Goal: Task Accomplishment & Management: Manage account settings

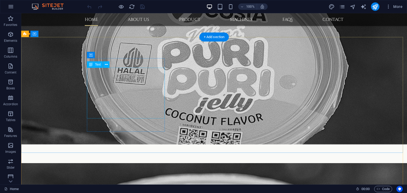
scroll to position [474, 0]
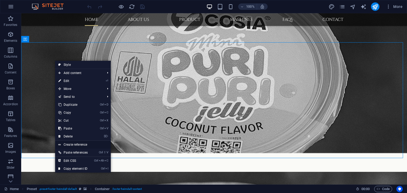
click at [77, 145] on link "Create reference" at bounding box center [83, 145] width 56 height 8
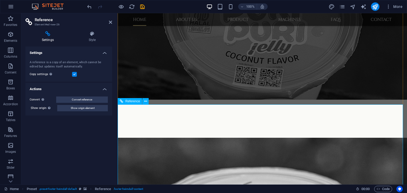
scroll to position [557, 0]
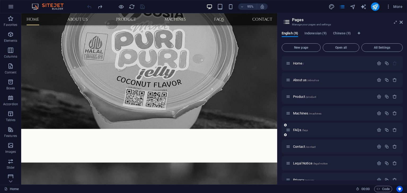
click at [298, 132] on div "FAQs /faqs" at bounding box center [330, 130] width 88 height 6
click at [297, 130] on span "FAQs /faqs" at bounding box center [300, 130] width 15 height 4
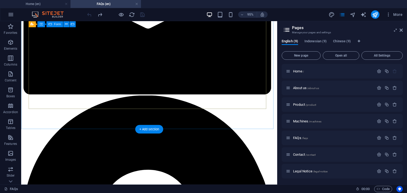
scroll to position [609, 0]
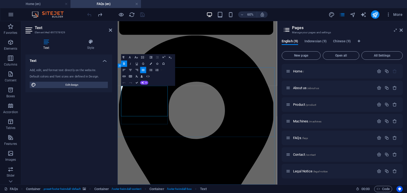
click at [110, 28] on icon at bounding box center [110, 30] width 3 height 4
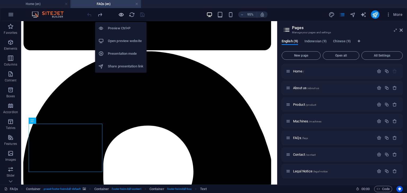
click at [119, 15] on icon "button" at bounding box center [121, 15] width 6 height 6
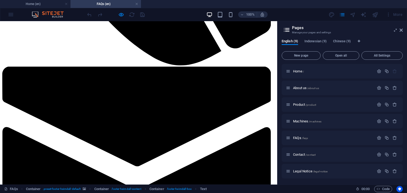
scroll to position [363, 0]
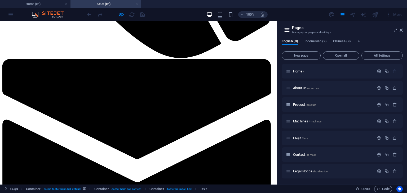
click at [136, 4] on link at bounding box center [136, 4] width 3 height 5
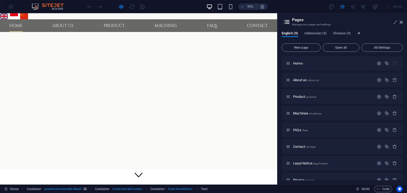
scroll to position [515, 0]
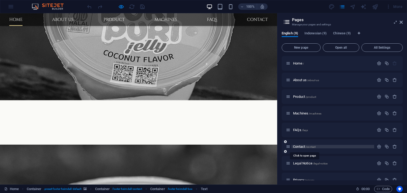
click at [302, 147] on span "Contact /contact" at bounding box center [304, 147] width 23 height 4
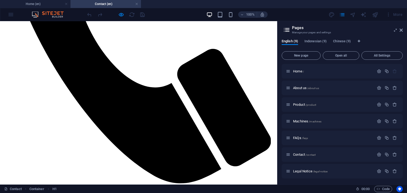
scroll to position [238, 0]
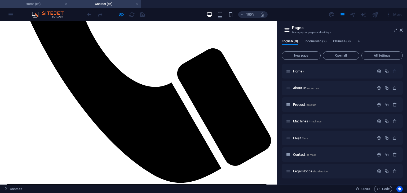
click at [43, 4] on h4 "Home (en)" at bounding box center [35, 4] width 70 height 6
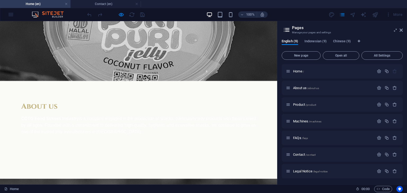
scroll to position [0, 0]
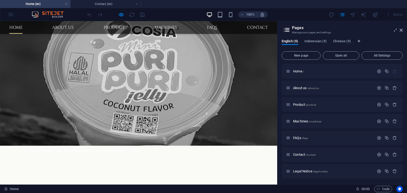
scroll to position [449, 0]
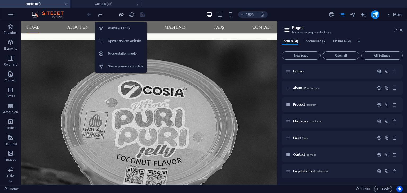
scroll to position [493, 0]
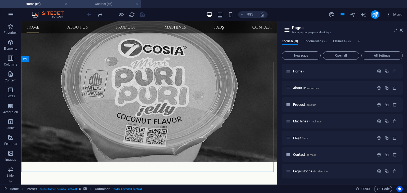
click at [105, 6] on h4 "Contact (en)" at bounding box center [105, 4] width 70 height 6
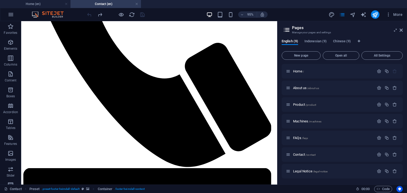
scroll to position [236, 0]
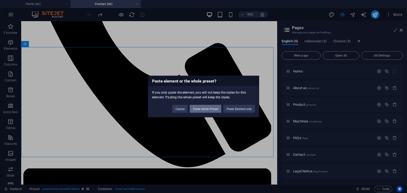
click at [209, 109] on button "Paste whole Preset" at bounding box center [206, 109] width 32 height 8
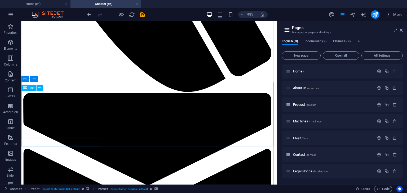
scroll to position [263, 0]
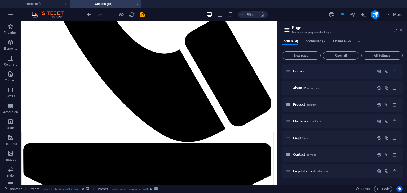
click at [402, 30] on icon at bounding box center [400, 30] width 3 height 4
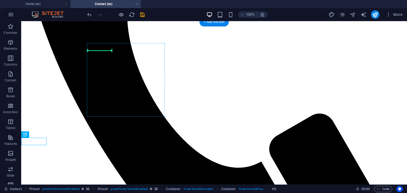
drag, startPoint x: 35, startPoint y: 143, endPoint x: 108, endPoint y: 48, distance: 119.2
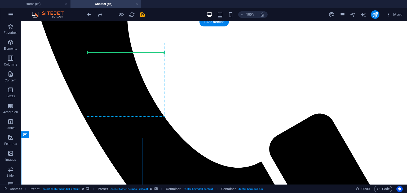
drag, startPoint x: 109, startPoint y: 145, endPoint x: 126, endPoint y: 79, distance: 68.3
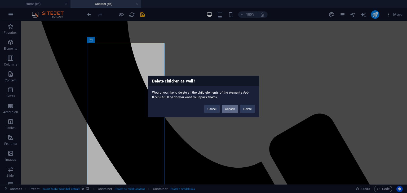
click at [235, 109] on button "Unpack" at bounding box center [230, 109] width 16 height 8
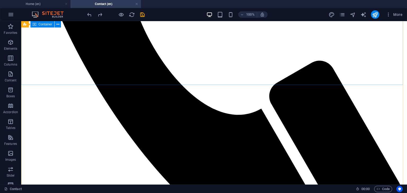
scroll to position [296, 0]
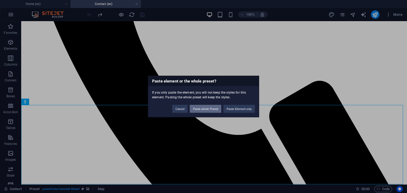
click at [210, 107] on button "Paste whole Preset" at bounding box center [206, 109] width 32 height 8
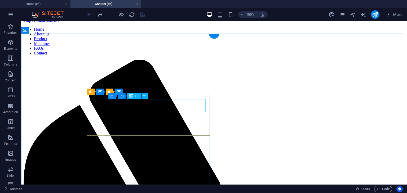
scroll to position [4, 0]
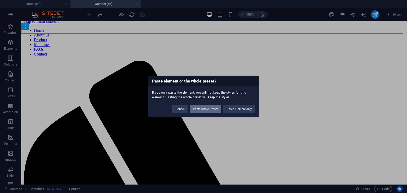
click at [203, 107] on button "Paste whole Preset" at bounding box center [206, 109] width 32 height 8
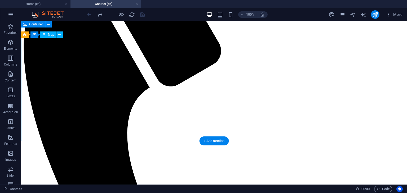
scroll to position [163, 0]
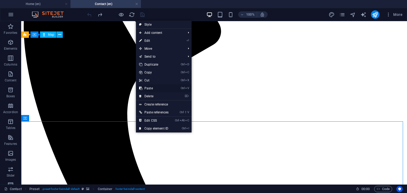
click at [150, 90] on link "Ctrl V Paste" at bounding box center [154, 88] width 36 height 8
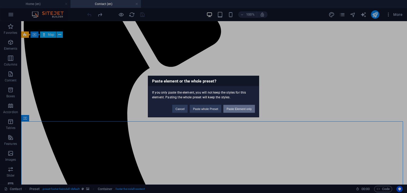
click at [239, 110] on button "Paste Element only" at bounding box center [239, 109] width 32 height 8
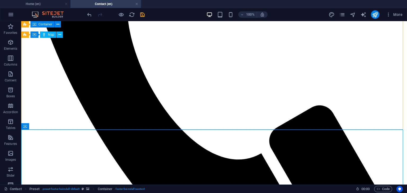
scroll to position [252, 0]
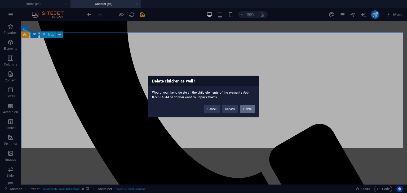
click at [245, 109] on button "Delete" at bounding box center [247, 109] width 15 height 8
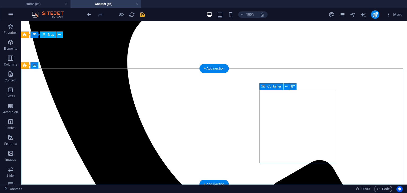
scroll to position [216, 0]
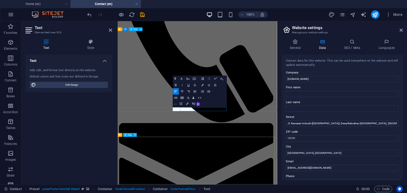
scroll to position [186, 0]
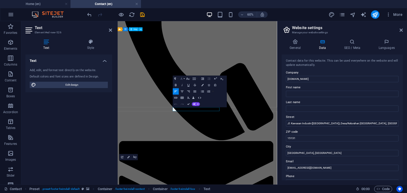
click at [182, 79] on icon "button" at bounding box center [182, 79] width 4 height 4
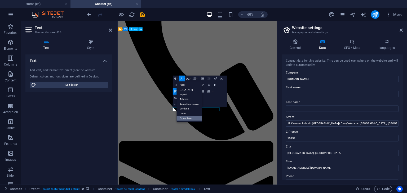
scroll to position [0, 0]
click at [184, 86] on link "Arial" at bounding box center [189, 85] width 25 height 5
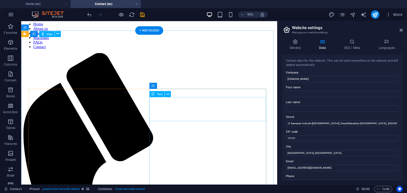
scroll to position [1, 0]
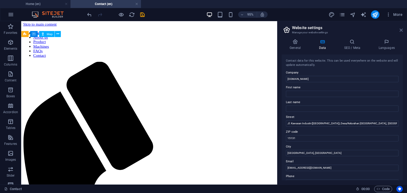
click at [401, 31] on icon at bounding box center [400, 30] width 3 height 4
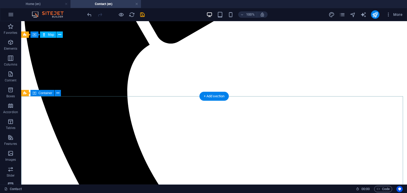
scroll to position [239, 0]
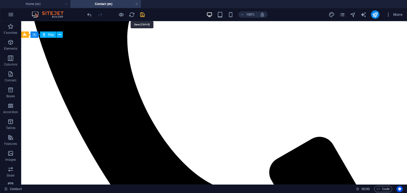
click at [143, 15] on icon "save" at bounding box center [142, 15] width 6 height 6
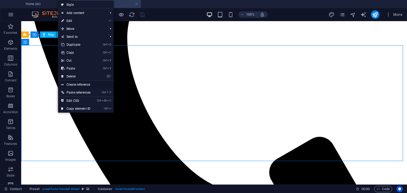
click at [79, 84] on link "Create reference" at bounding box center [86, 85] width 56 height 8
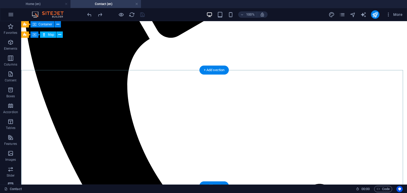
scroll to position [190, 0]
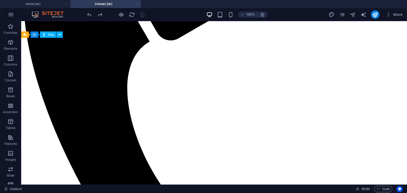
click at [137, 6] on link at bounding box center [136, 4] width 3 height 5
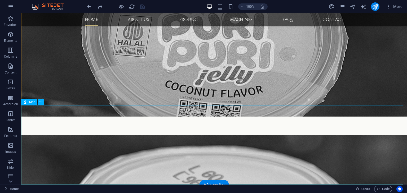
scroll to position [527, 0]
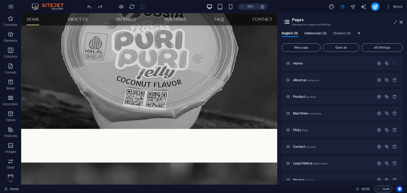
click at [310, 33] on span "Indonesian (9)" at bounding box center [315, 33] width 22 height 7
click at [300, 63] on span "Home /" at bounding box center [298, 63] width 11 height 4
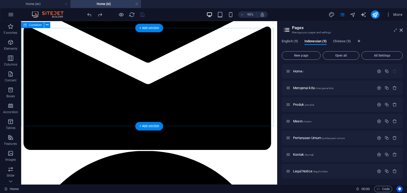
scroll to position [530, 0]
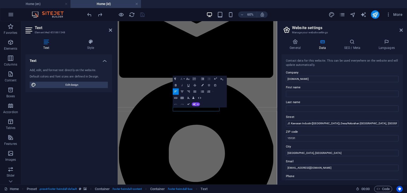
click at [182, 78] on icon "button" at bounding box center [182, 79] width 4 height 4
click at [184, 85] on link "Arial" at bounding box center [189, 85] width 25 height 5
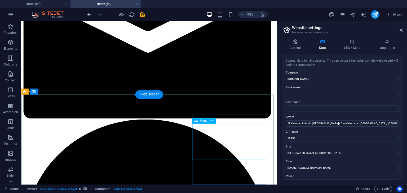
select select
select select "1"
select select
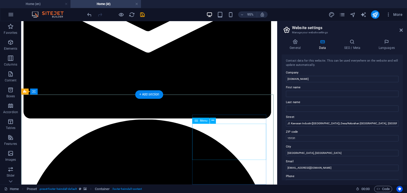
select select "2"
select select
select select "3"
select select
select select "4"
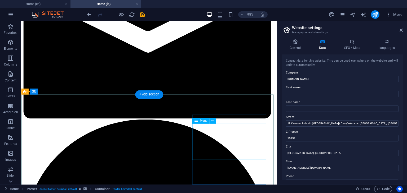
select select
select select "5"
select select
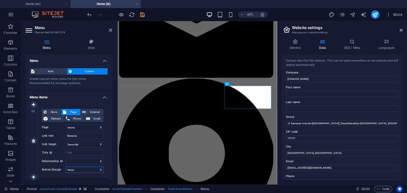
click at [95, 169] on select "None Default Primary Secondary" at bounding box center [85, 170] width 38 height 6
select select "default"
click at [66, 167] on select "None Default Primary Secondary" at bounding box center [85, 170] width 38 height 6
select select
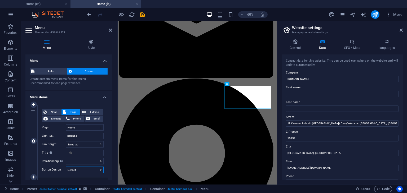
select select
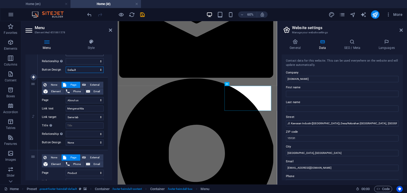
scroll to position [106, 0]
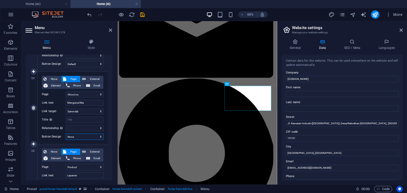
click at [91, 136] on select "None Default Primary Secondary" at bounding box center [85, 137] width 38 height 6
select select "default"
click at [66, 134] on select "None Default Primary Secondary" at bounding box center [85, 137] width 38 height 6
select select
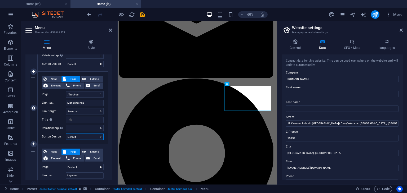
select select
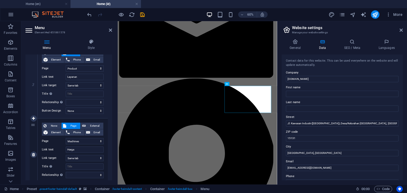
scroll to position [212, 0]
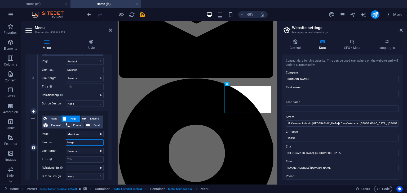
click at [84, 144] on input "Harga" at bounding box center [85, 143] width 38 height 6
click at [87, 134] on select "Home About us Product Machines FAQs Contact Legal Notice Privacy News Home Meng…" at bounding box center [85, 134] width 38 height 6
select select "11"
click at [66, 131] on select "Home About us Product Machines FAQs Contact Legal Notice Privacy News Home Meng…" at bounding box center [85, 134] width 38 height 6
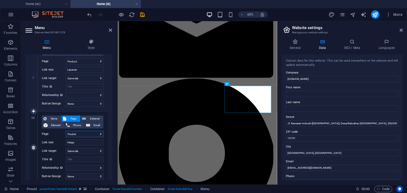
select select
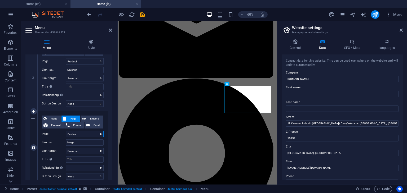
select select
click at [85, 144] on input "Harga" at bounding box center [85, 143] width 38 height 6
type input "Produk"
select select
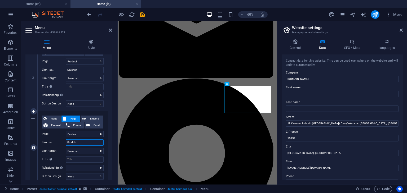
select select
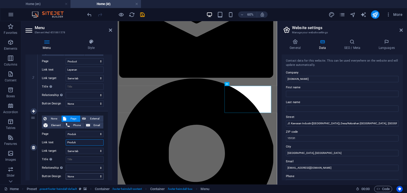
type input "Produk"
click at [79, 176] on select "None Default Primary Secondary" at bounding box center [85, 176] width 38 height 6
select select "default"
click at [66, 173] on select "None Default Primary Secondary" at bounding box center [85, 176] width 38 height 6
select select
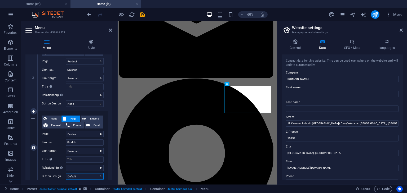
select select
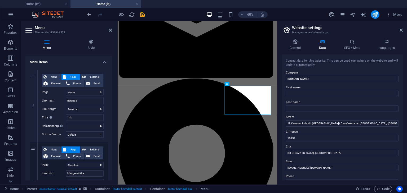
scroll to position [26, 0]
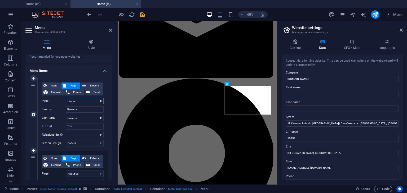
click at [91, 102] on select "Home About us Product Machines FAQs Contact Legal Notice Privacy News Home Meng…" at bounding box center [85, 101] width 38 height 6
select select "9"
click at [66, 98] on select "Home About us Product Machines FAQs Contact Legal Notice Privacy News Home Meng…" at bounding box center [85, 101] width 38 height 6
select select
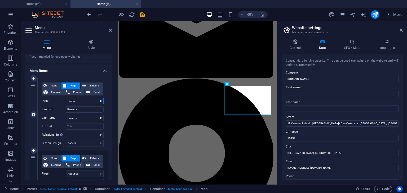
select select
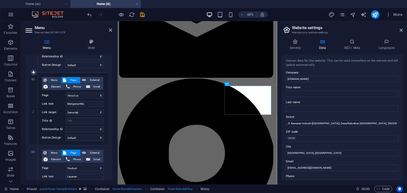
scroll to position [106, 0]
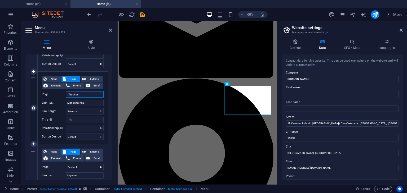
click at [90, 92] on select "Home About us Product Machines FAQs Contact Legal Notice Privacy News Home Meng…" at bounding box center [85, 94] width 38 height 6
select select "10"
click at [66, 91] on select "Home About us Product Machines FAQs Contact Legal Notice Privacy News Home Meng…" at bounding box center [85, 94] width 38 height 6
select select
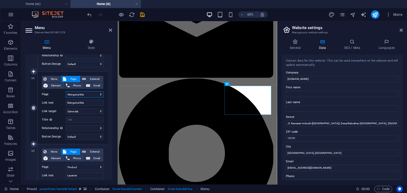
select select
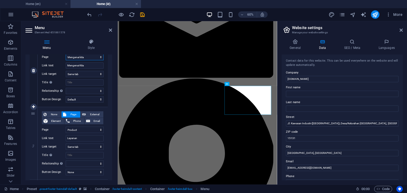
scroll to position [159, 0]
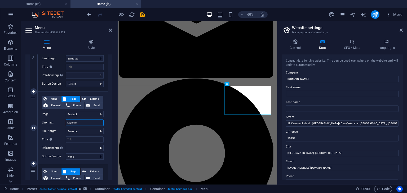
click at [82, 122] on input "Layanan" at bounding box center [85, 123] width 38 height 6
type input "Produk"
select select
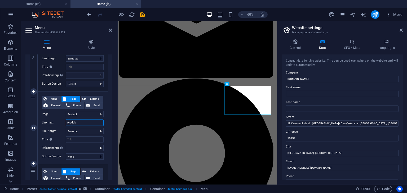
select select
type input "Produk"
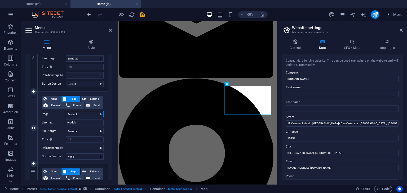
click at [86, 114] on select "Home About us Product Machines FAQs Contact Legal Notice Privacy News Home Meng…" at bounding box center [85, 114] width 38 height 6
select select "11"
click at [66, 111] on select "Home About us Product Machines FAQs Contact Legal Notice Privacy News Home Meng…" at bounding box center [85, 114] width 38 height 6
select select
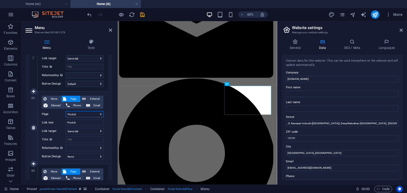
select select
click at [86, 156] on select "None Default Primary Secondary" at bounding box center [85, 157] width 38 height 6
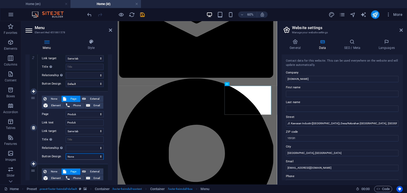
select select "default"
click at [66, 154] on select "None Default Primary Secondary" at bounding box center [85, 157] width 38 height 6
select select
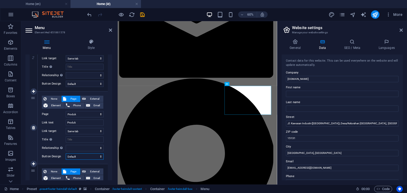
select select
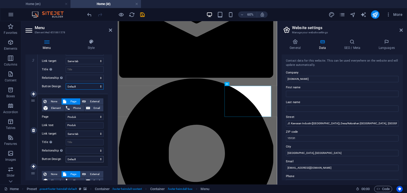
scroll to position [238, 0]
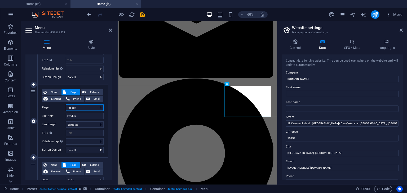
click at [89, 109] on select "Home About us Product Machines FAQs Contact Legal Notice Privacy News Home Meng…" at bounding box center [85, 108] width 38 height 6
select select "12"
click at [66, 105] on select "Home About us Product Machines FAQs Contact Legal Notice Privacy News Home Meng…" at bounding box center [85, 108] width 38 height 6
select select
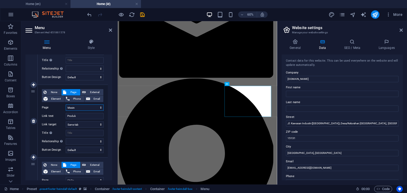
select select
type input "Mesin"
select select
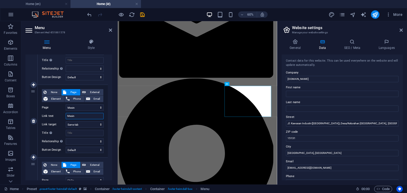
click at [85, 117] on input "Mesin" at bounding box center [85, 116] width 38 height 6
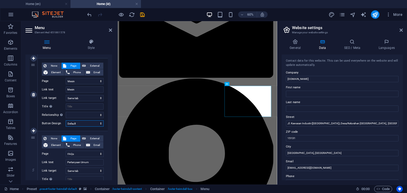
click at [82, 123] on select "None Default Primary Secondary" at bounding box center [85, 124] width 38 height 6
click at [66, 121] on select "None Default Primary Secondary" at bounding box center [85, 124] width 38 height 6
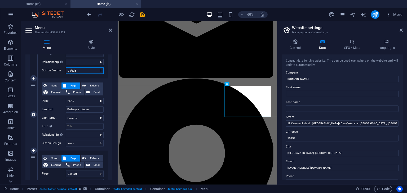
scroll to position [344, 0]
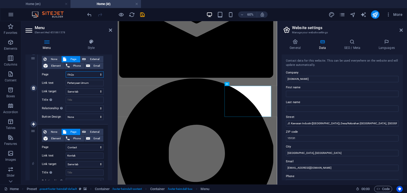
click at [85, 74] on select "Home About us Product Machines FAQs Contact Legal Notice Privacy News Home Meng…" at bounding box center [85, 75] width 38 height 6
select select "13"
click at [66, 72] on select "Home About us Product Machines FAQs Contact Legal Notice Privacy News Home Meng…" at bounding box center [85, 75] width 38 height 6
select select
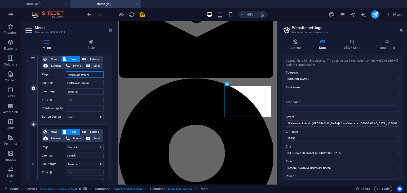
select select
click at [86, 116] on select "None Default Primary Secondary" at bounding box center [85, 117] width 38 height 6
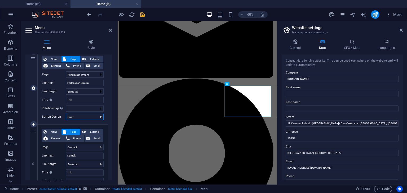
select select "default"
click at [66, 114] on select "None Default Primary Secondary" at bounding box center [85, 117] width 38 height 6
select select
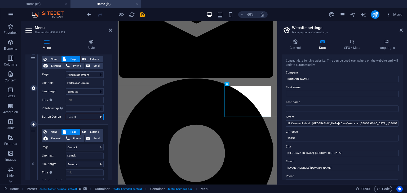
select select
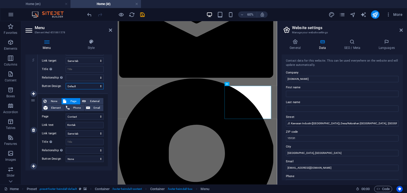
scroll to position [376, 0]
click at [88, 117] on select "Home About us Product Machines FAQs Contact Legal Notice Privacy News Home Meng…" at bounding box center [85, 116] width 38 height 6
select select "14"
click at [66, 113] on select "Home About us Product Machines FAQs Contact Legal Notice Privacy News Home Meng…" at bounding box center [85, 116] width 38 height 6
select select
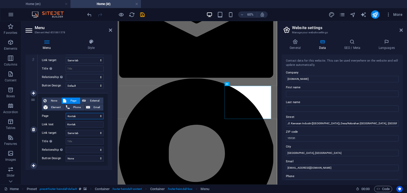
select select
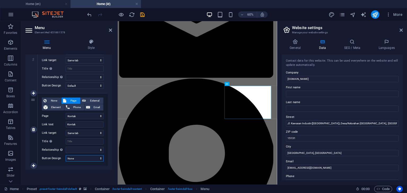
click at [79, 159] on select "None Default Primary Secondary" at bounding box center [85, 158] width 38 height 6
select select "default"
click at [66, 155] on select "None Default Primary Secondary" at bounding box center [85, 158] width 38 height 6
select select
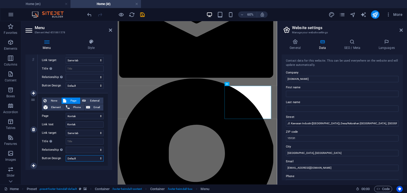
select select
click at [111, 32] on icon at bounding box center [110, 30] width 3 height 4
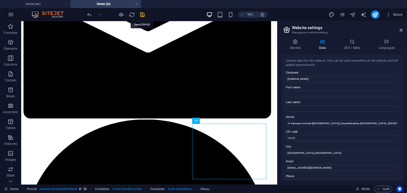
click at [142, 15] on icon "save" at bounding box center [142, 15] width 6 height 6
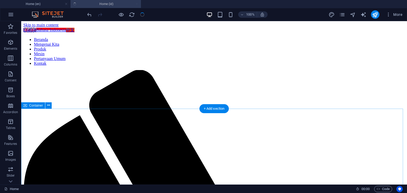
scroll to position [0, 0]
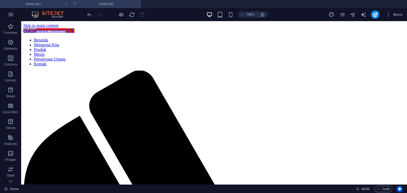
click at [44, 5] on h4 "Home (en)" at bounding box center [35, 4] width 70 height 6
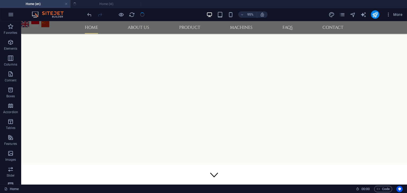
scroll to position [527, 0]
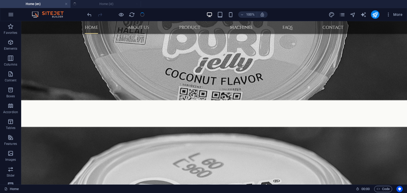
click at [101, 3] on ul "Home (en) Home (id)" at bounding box center [203, 4] width 407 height 8
click at [106, 4] on ul "Home (en) Home (id)" at bounding box center [203, 4] width 407 height 8
